Goal: Task Accomplishment & Management: Complete application form

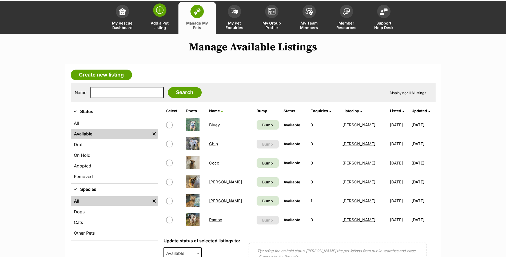
click at [174, 24] on link "Add a Pet Listing" at bounding box center [159, 18] width 37 height 32
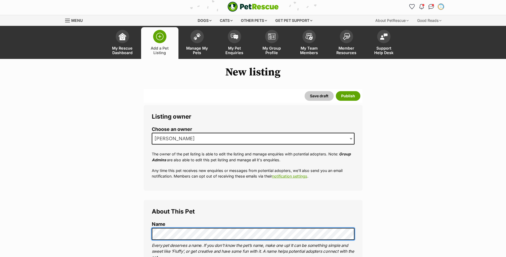
scroll to position [107, 0]
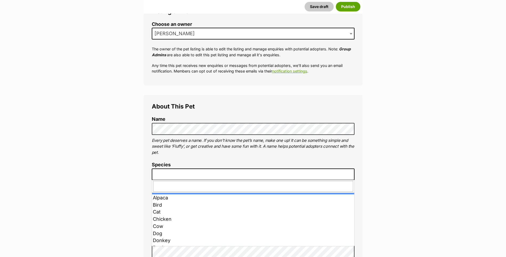
click at [183, 174] on span at bounding box center [253, 175] width 203 height 12
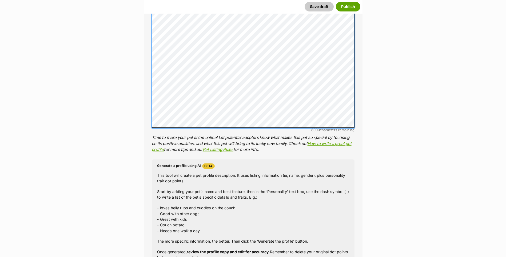
scroll to position [492, 0]
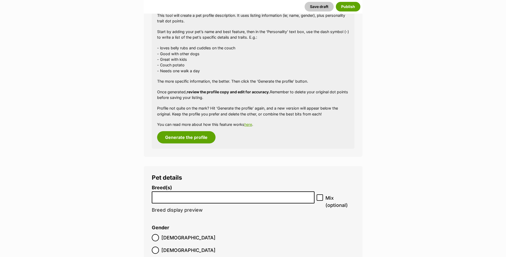
click at [171, 196] on input "search" at bounding box center [233, 196] width 159 height 6
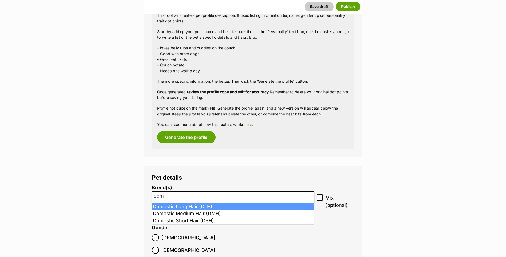
type input "dom"
select select "252100"
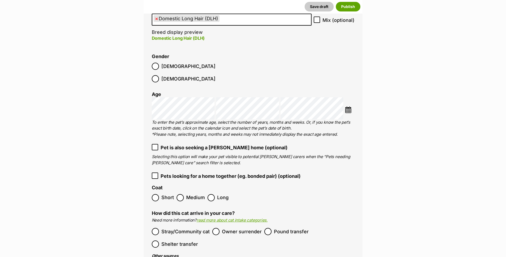
scroll to position [678, 0]
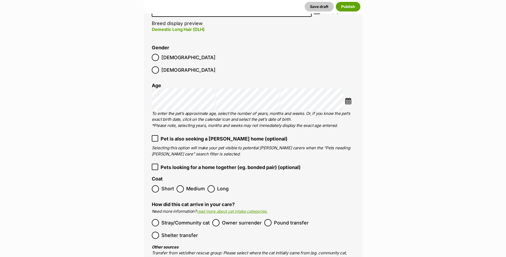
click at [173, 219] on span "Stray/Community cat" at bounding box center [185, 222] width 48 height 7
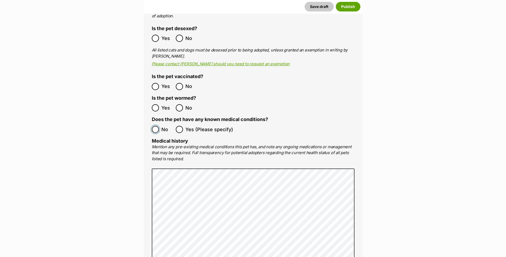
scroll to position [1159, 0]
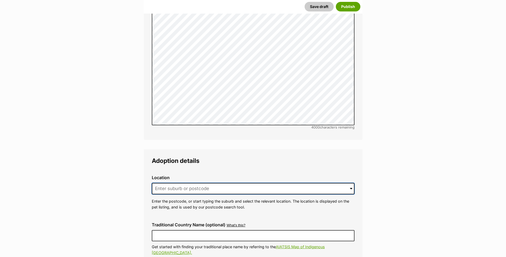
click at [173, 183] on input at bounding box center [253, 189] width 203 height 12
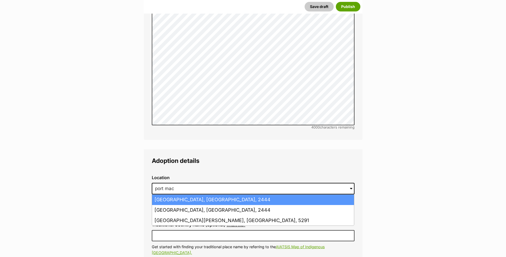
click at [171, 195] on li "[GEOGRAPHIC_DATA], [GEOGRAPHIC_DATA], 2444" at bounding box center [253, 200] width 202 height 10
type input "[GEOGRAPHIC_DATA], [GEOGRAPHIC_DATA], 2444"
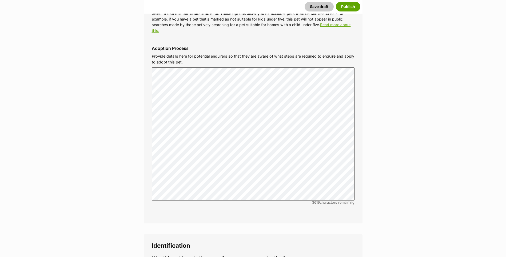
scroll to position [1665, 0]
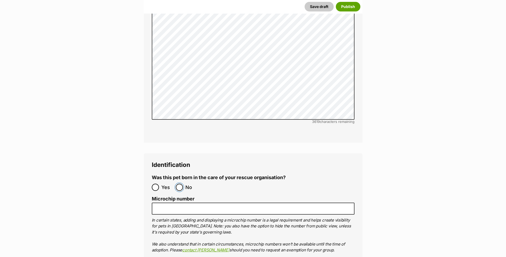
click at [178, 184] on input "No" at bounding box center [179, 187] width 7 height 7
radio input "true"
click at [173, 196] on ol "Microchip number In certain states, adding and displaying a microchip number is…" at bounding box center [253, 230] width 203 height 69
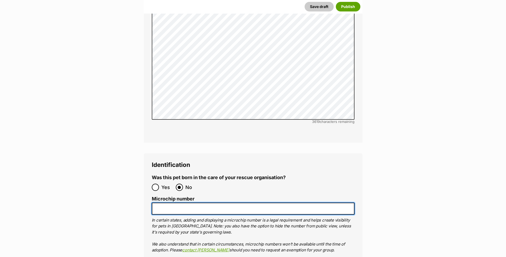
click at [171, 203] on input "Microchip number" at bounding box center [253, 209] width 203 height 12
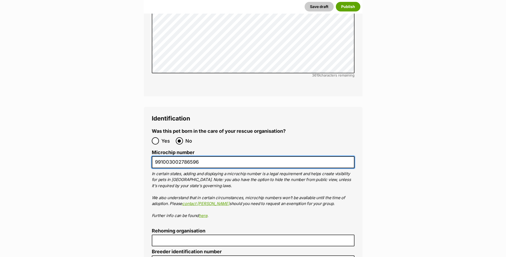
scroll to position [1799, 0]
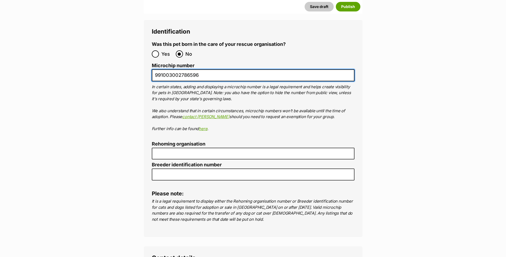
type input "991003002786596"
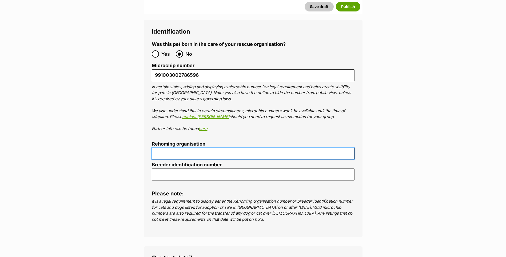
click at [162, 148] on input "Rehoming organisation" at bounding box center [253, 154] width 203 height 12
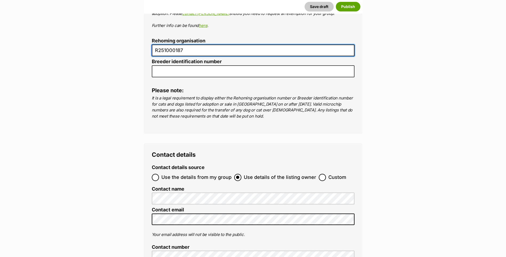
scroll to position [1905, 0]
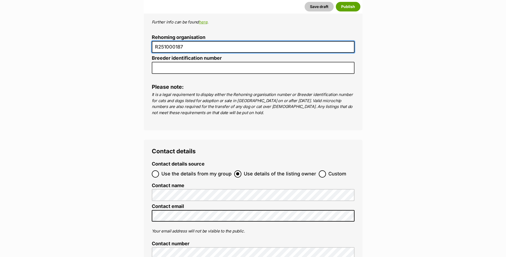
type input "R251000187"
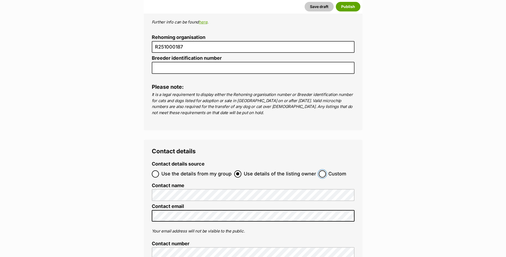
click at [319, 170] on input "Custom" at bounding box center [322, 173] width 7 height 7
radio input "true"
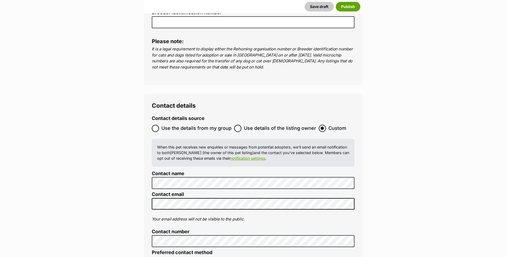
scroll to position [2012, 0]
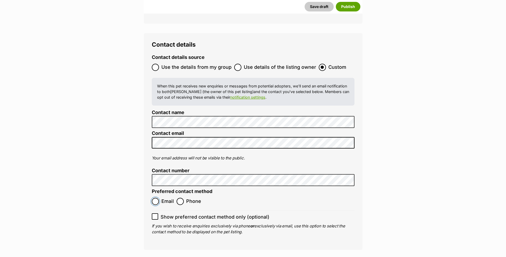
click at [157, 198] on input "Email" at bounding box center [155, 201] width 7 height 7
radio input "true"
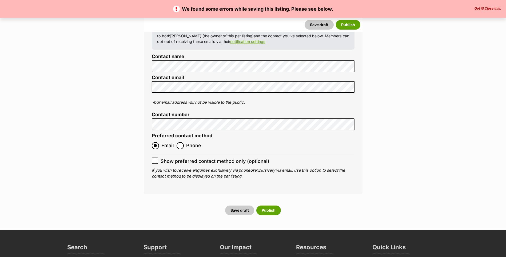
scroll to position [2214, 0]
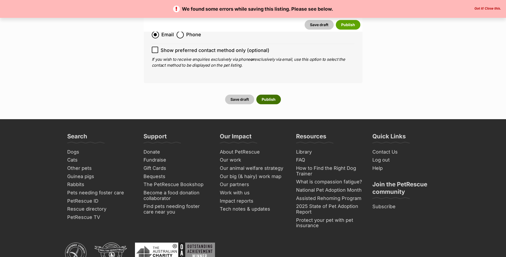
click at [268, 95] on button "Publish" at bounding box center [268, 100] width 25 height 10
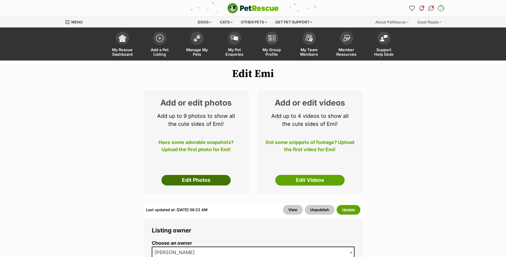
click at [202, 179] on link "Edit Photos" at bounding box center [195, 180] width 69 height 11
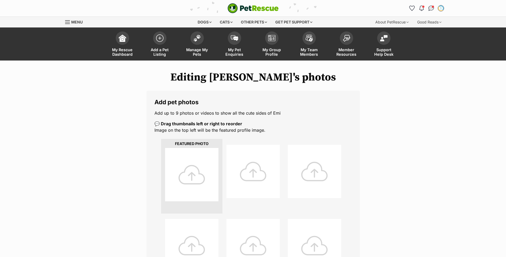
click at [187, 172] on div at bounding box center [191, 174] width 53 height 53
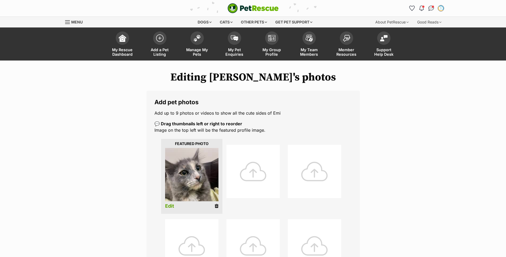
click at [246, 169] on div at bounding box center [252, 171] width 53 height 53
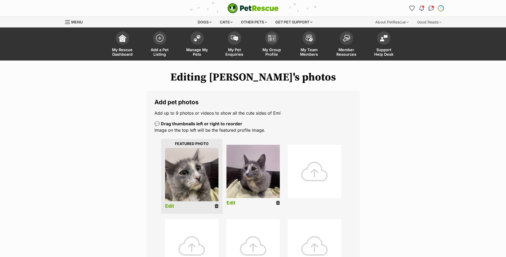
click at [332, 153] on div at bounding box center [314, 171] width 53 height 53
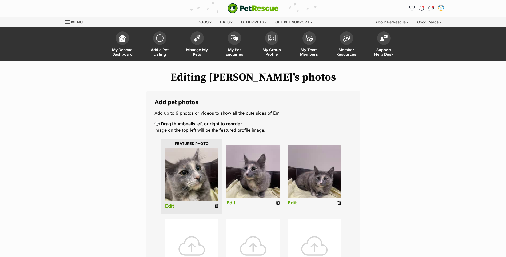
click at [229, 201] on link "Edit" at bounding box center [230, 203] width 9 height 6
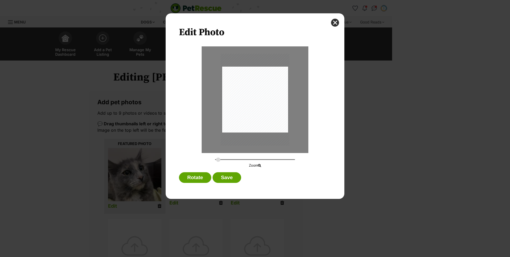
type input "0.2917"
click at [218, 160] on input "Dialog Window - Close (Press escape to close)" at bounding box center [255, 159] width 80 height 5
drag, startPoint x: 254, startPoint y: 112, endPoint x: 251, endPoint y: 119, distance: 7.8
click at [251, 119] on div "Dialog Window - Close (Press escape to close)" at bounding box center [253, 106] width 70 height 93
click at [226, 181] on button "Save" at bounding box center [227, 177] width 28 height 11
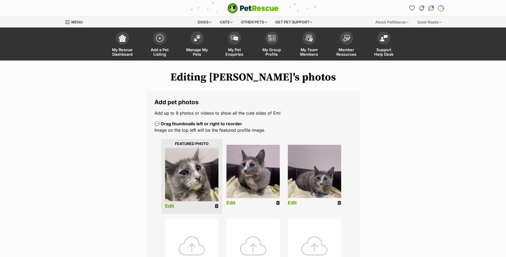
click at [291, 202] on link "Edit" at bounding box center [292, 203] width 9 height 6
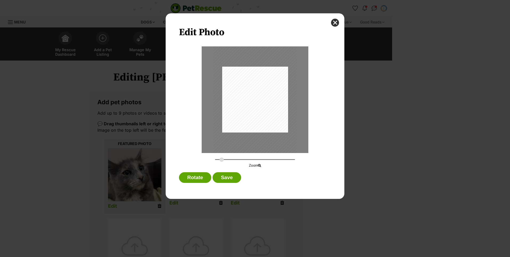
drag, startPoint x: 217, startPoint y: 160, endPoint x: 222, endPoint y: 161, distance: 5.1
type input "0.3478"
click at [222, 161] on input "Dialog Window - Close (Press escape to close)" at bounding box center [255, 159] width 80 height 5
drag, startPoint x: 243, startPoint y: 126, endPoint x: 238, endPoint y: 125, distance: 4.4
click at [238, 125] on div "Dialog Window - Close (Press escape to close)" at bounding box center [250, 98] width 83 height 111
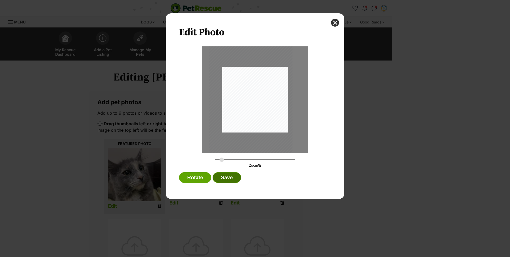
click at [226, 174] on button "Save" at bounding box center [227, 177] width 28 height 11
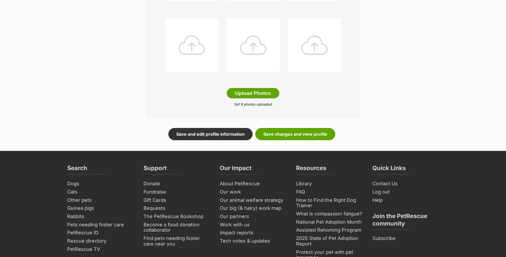
scroll to position [373, 0]
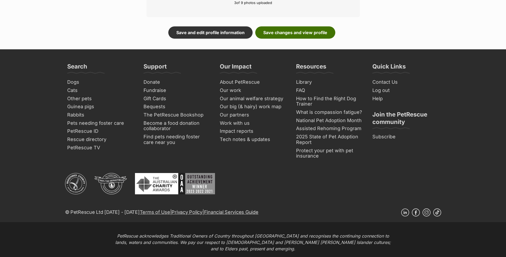
click at [277, 34] on link "Save changes and view profile" at bounding box center [295, 32] width 80 height 12
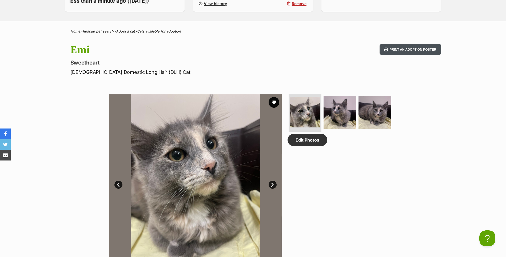
click at [396, 47] on button "Print an adoption poster" at bounding box center [410, 49] width 61 height 11
